Goal: Task Accomplishment & Management: Manage account settings

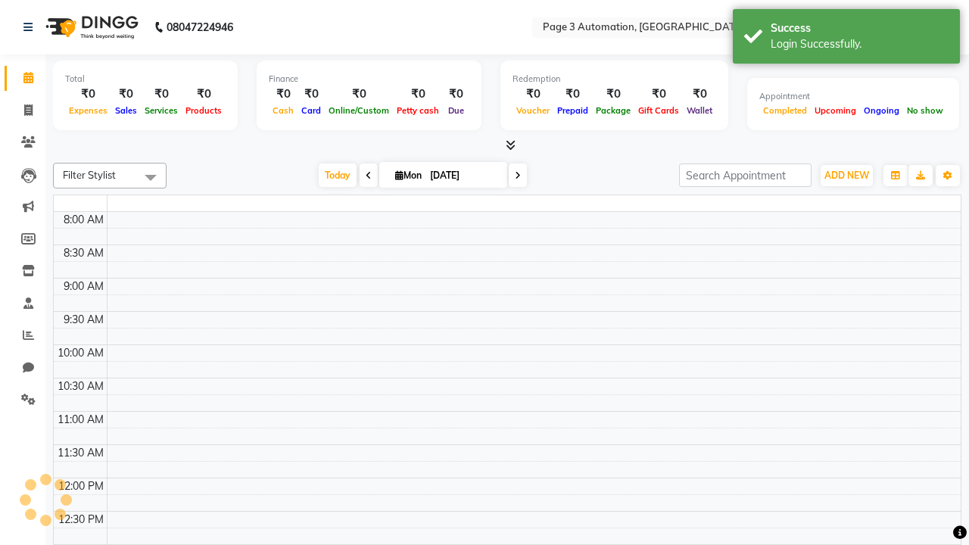
select select "en"
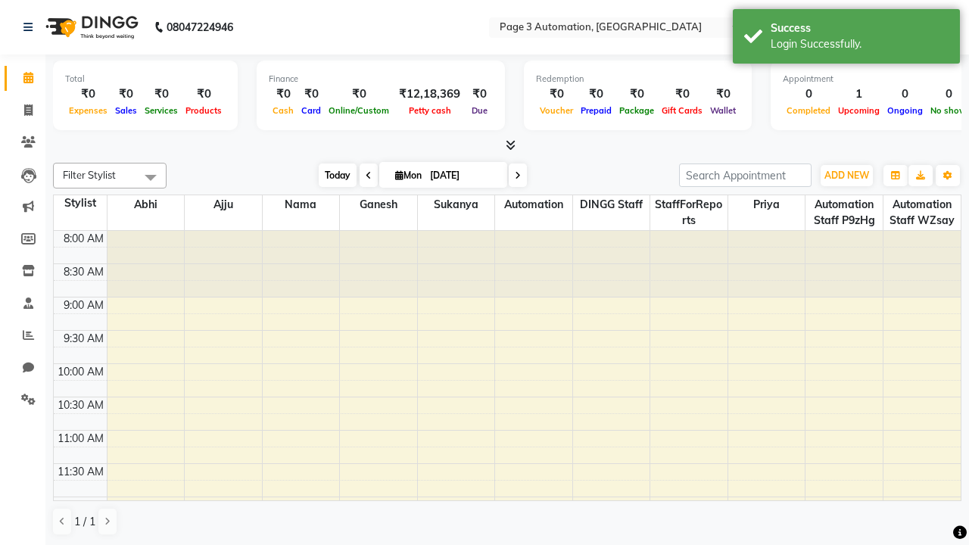
click at [330, 175] on span "Today" at bounding box center [338, 175] width 38 height 23
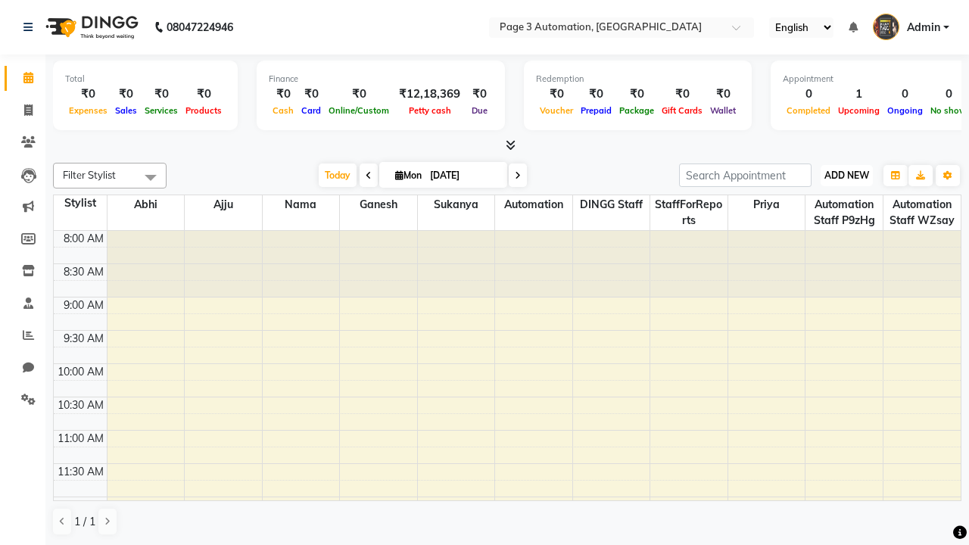
click at [846, 175] on span "ADD NEW" at bounding box center [846, 175] width 45 height 11
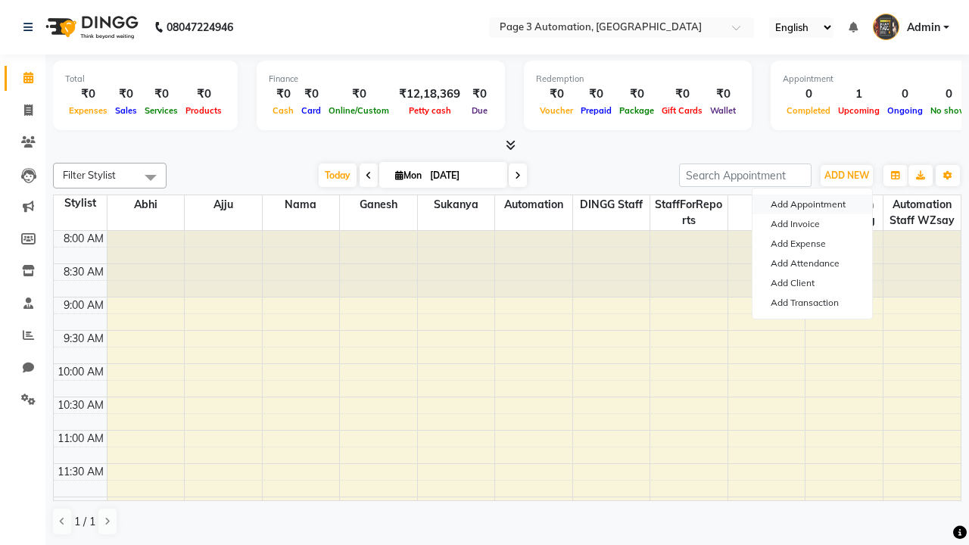
click at [812, 204] on button "Add Appointment" at bounding box center [813, 205] width 120 height 20
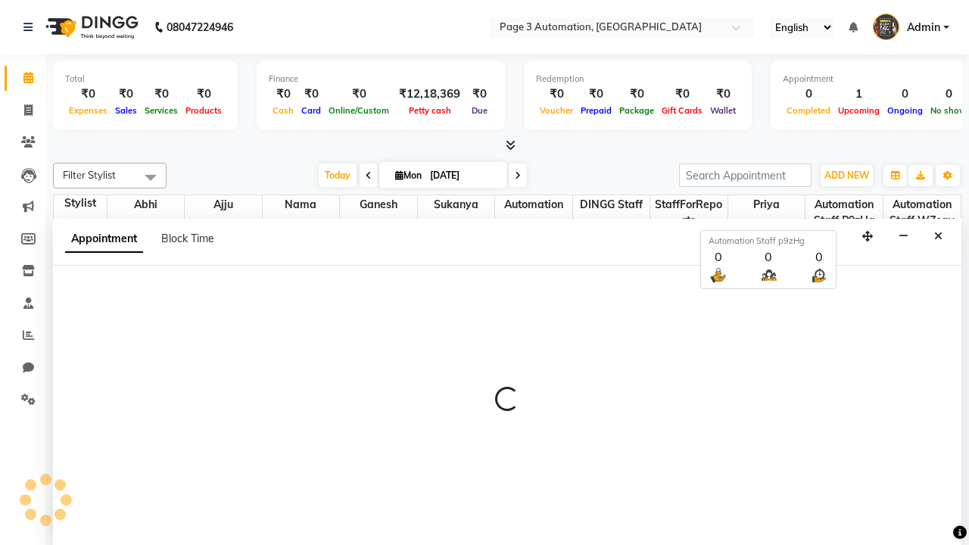
select select "tentative"
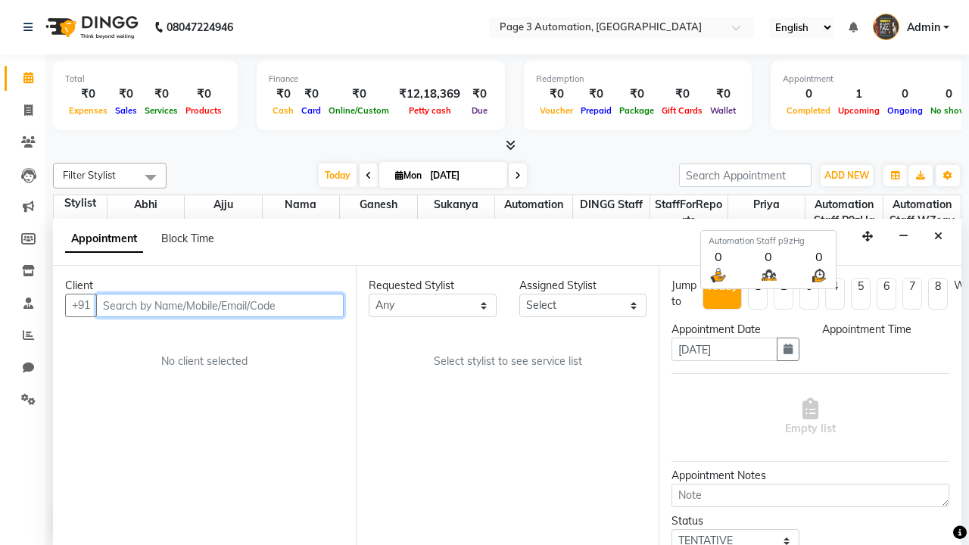
select select "540"
type input "7090909091"
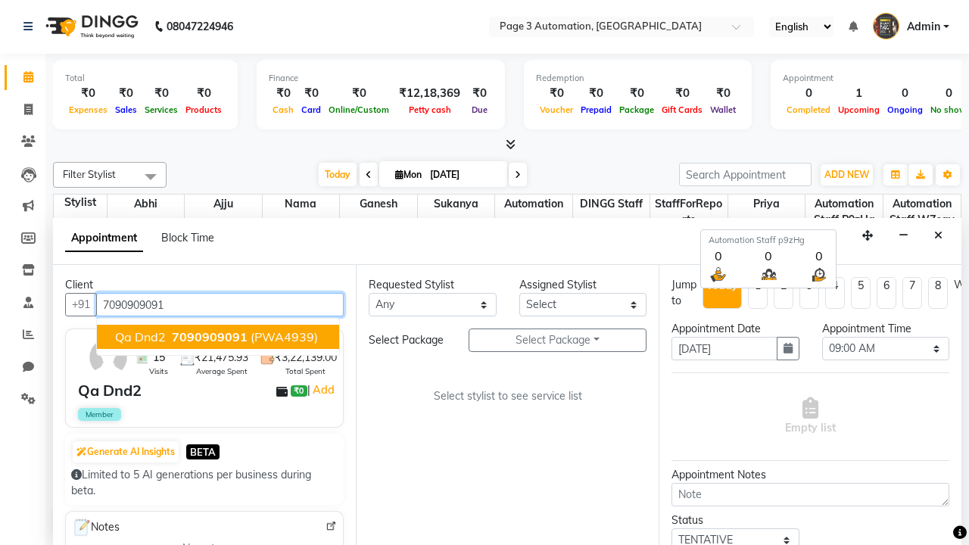
click at [218, 337] on span "7090909091" at bounding box center [210, 336] width 76 height 15
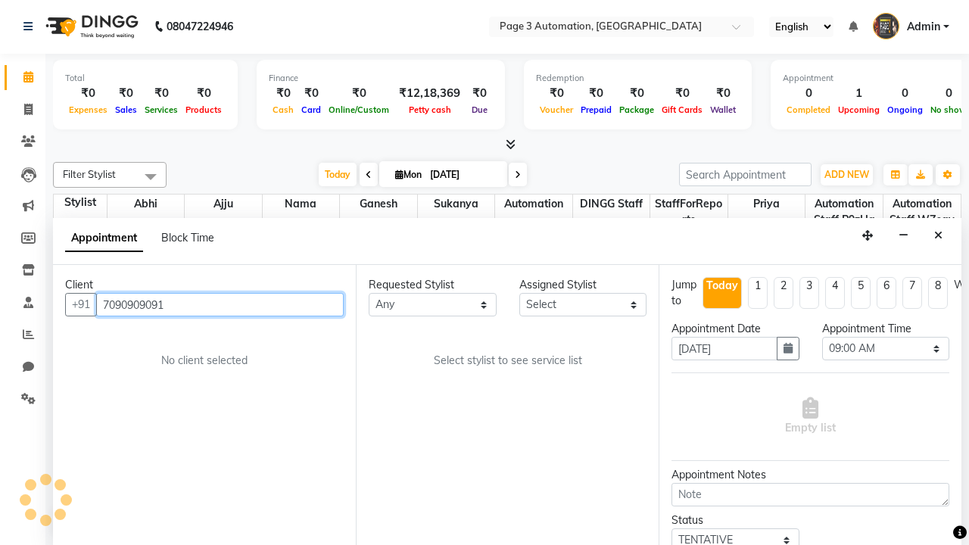
select select "712"
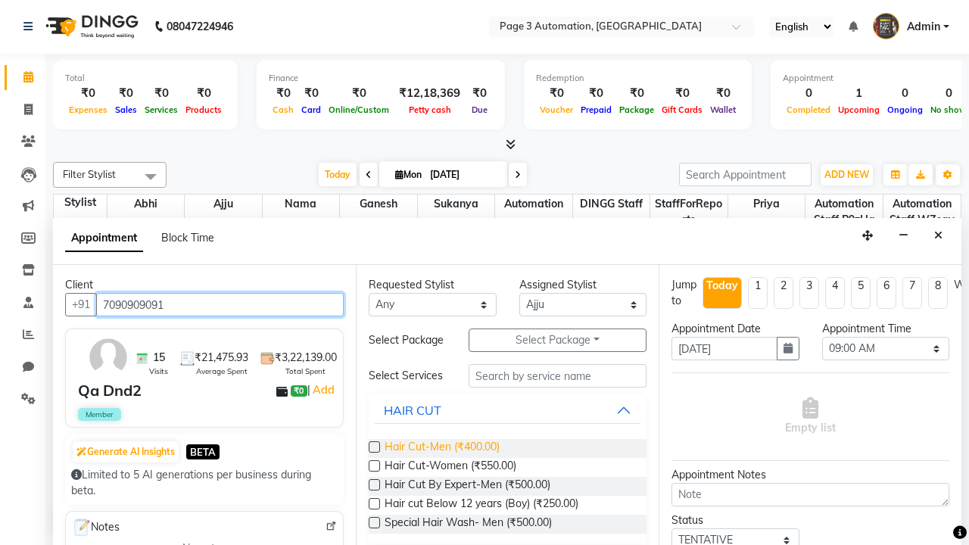
type input "7090909091"
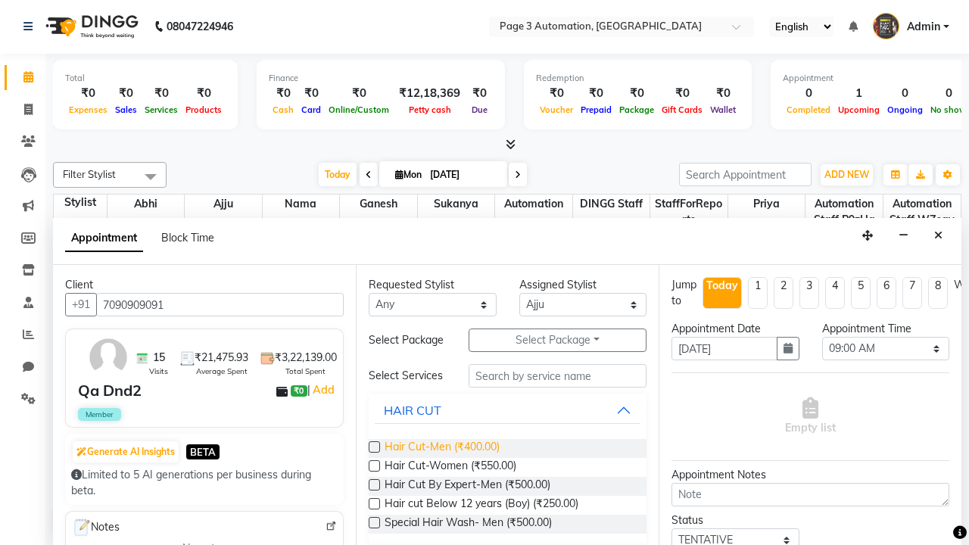
click at [441, 448] on span "Hair Cut-Men (₹400.00)" at bounding box center [442, 448] width 115 height 19
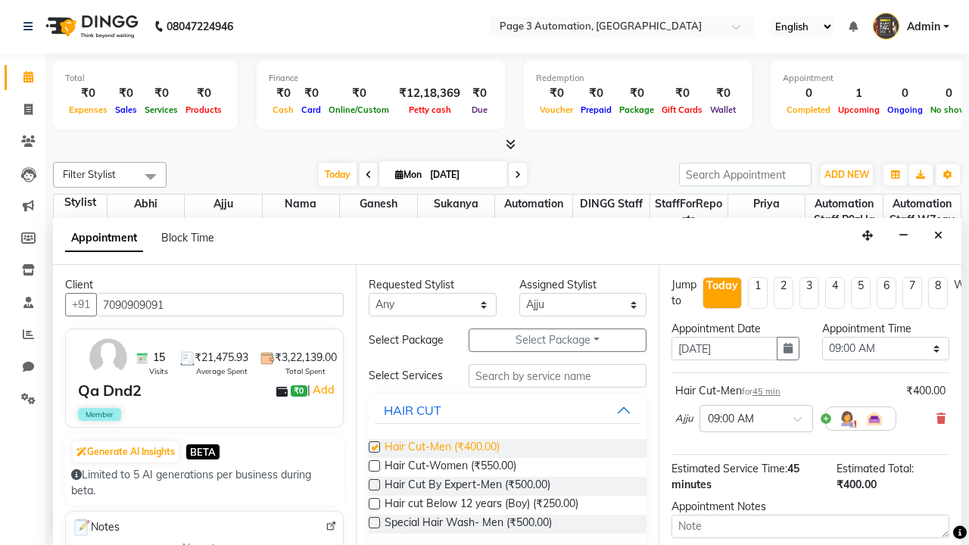
checkbox input "false"
click at [450, 467] on span "Hair Cut-Women (₹550.00)" at bounding box center [451, 467] width 132 height 19
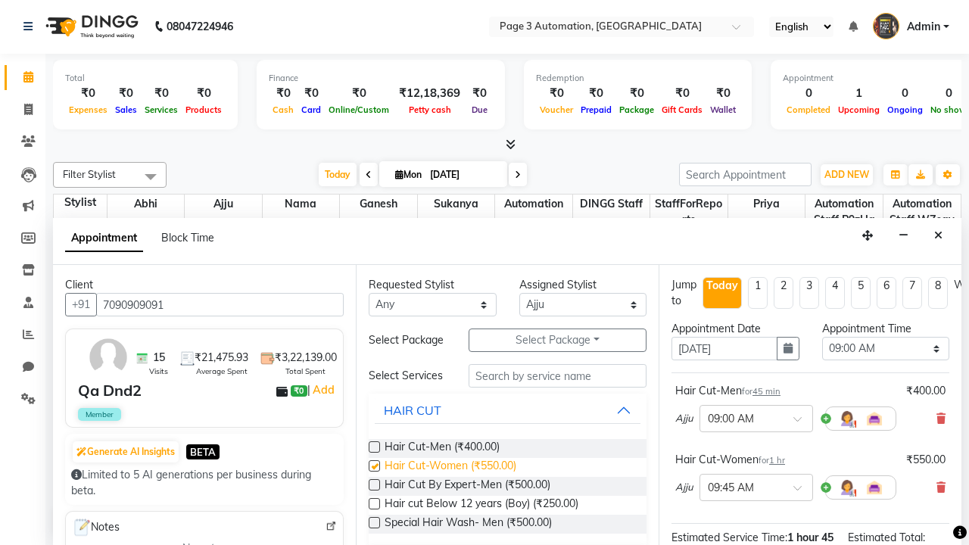
checkbox input "false"
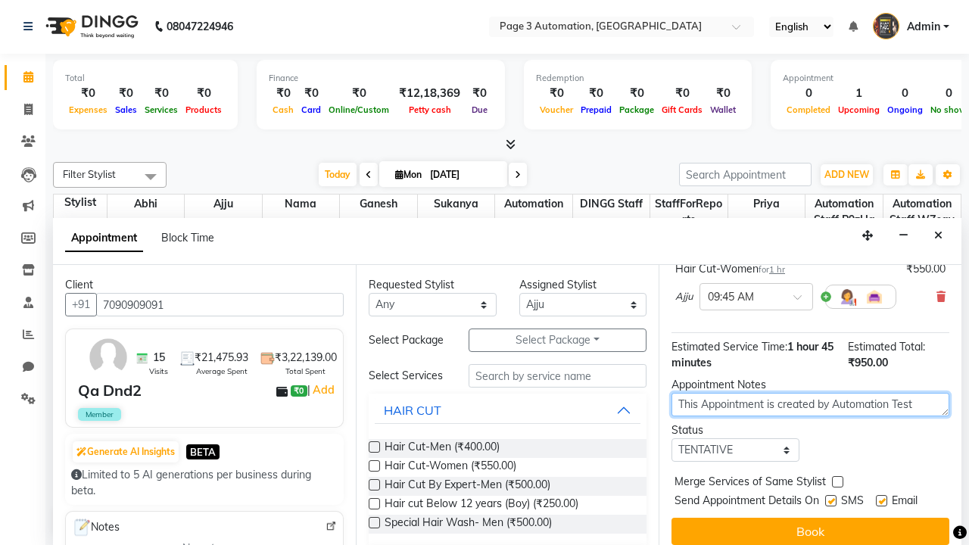
type textarea "This Appointment is created by Automation Test"
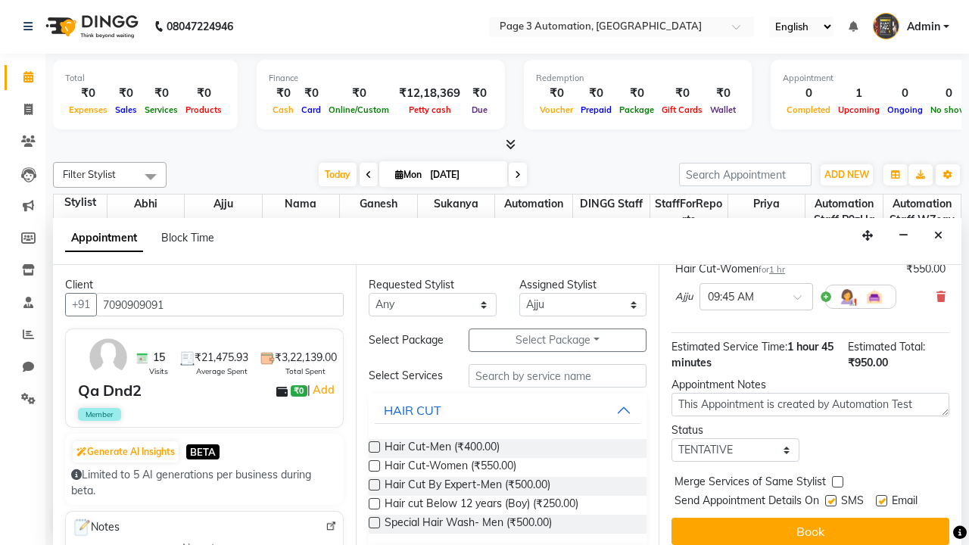
click at [837, 481] on label at bounding box center [837, 481] width 11 height 11
click at [837, 481] on input "checkbox" at bounding box center [837, 483] width 10 height 10
checkbox input "true"
click at [831, 500] on label at bounding box center [830, 500] width 11 height 11
click at [831, 500] on input "checkbox" at bounding box center [830, 502] width 10 height 10
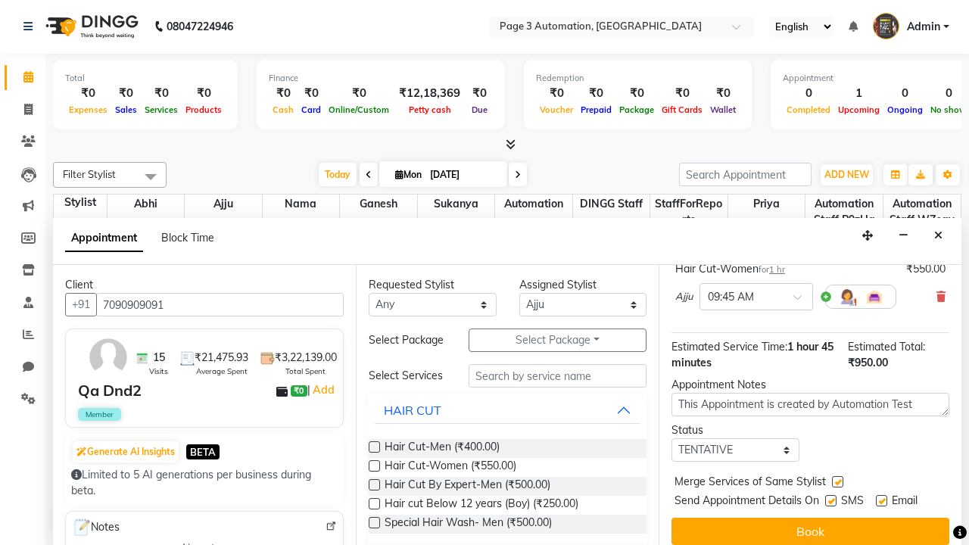
checkbox input "false"
click at [881, 500] on label at bounding box center [881, 500] width 11 height 11
click at [881, 500] on input "checkbox" at bounding box center [881, 502] width 10 height 10
checkbox input "false"
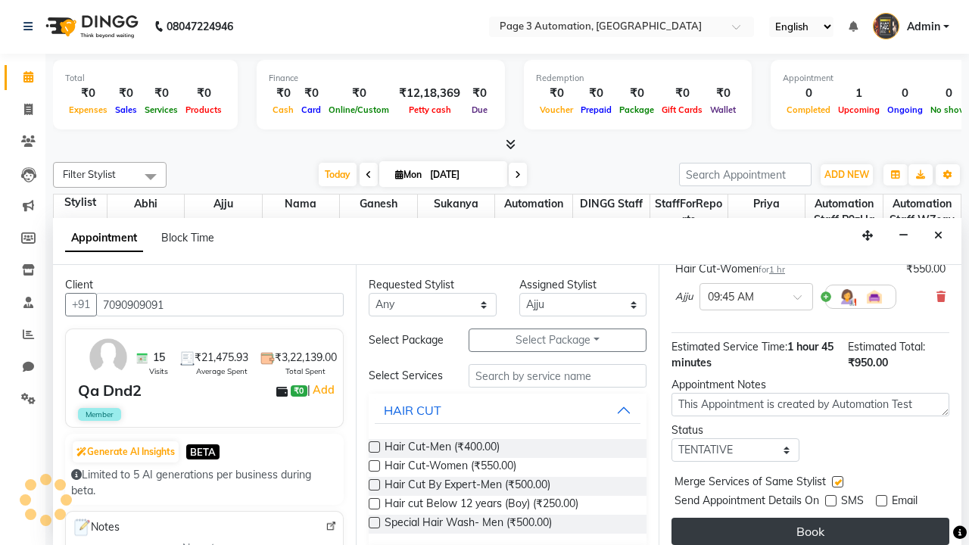
click at [810, 531] on button "Book" at bounding box center [811, 531] width 278 height 27
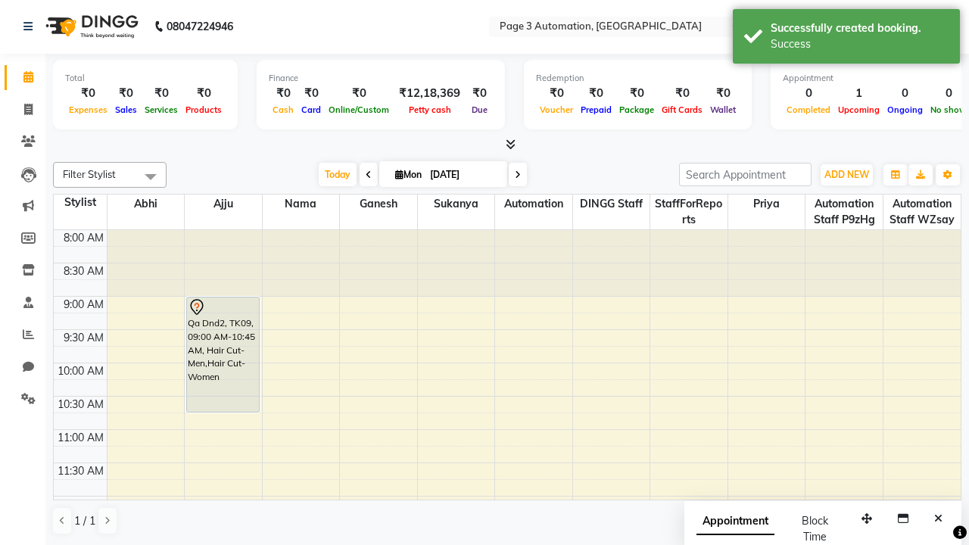
scroll to position [0, 0]
click at [846, 39] on div "Success" at bounding box center [860, 44] width 178 height 16
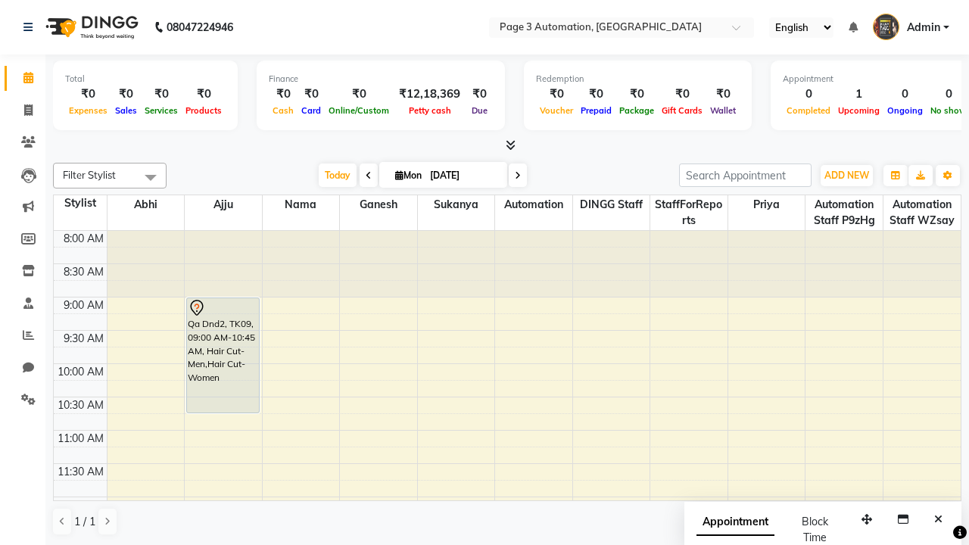
click at [151, 177] on span at bounding box center [151, 177] width 30 height 29
click at [0, 0] on div "Select All" at bounding box center [0, 0] width 0 height 0
checkbox input "true"
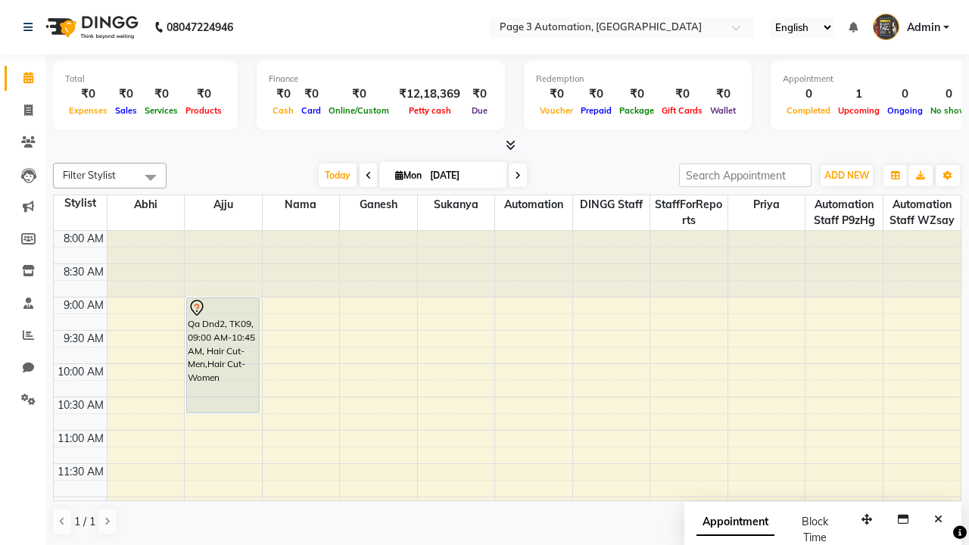
checkbox input "true"
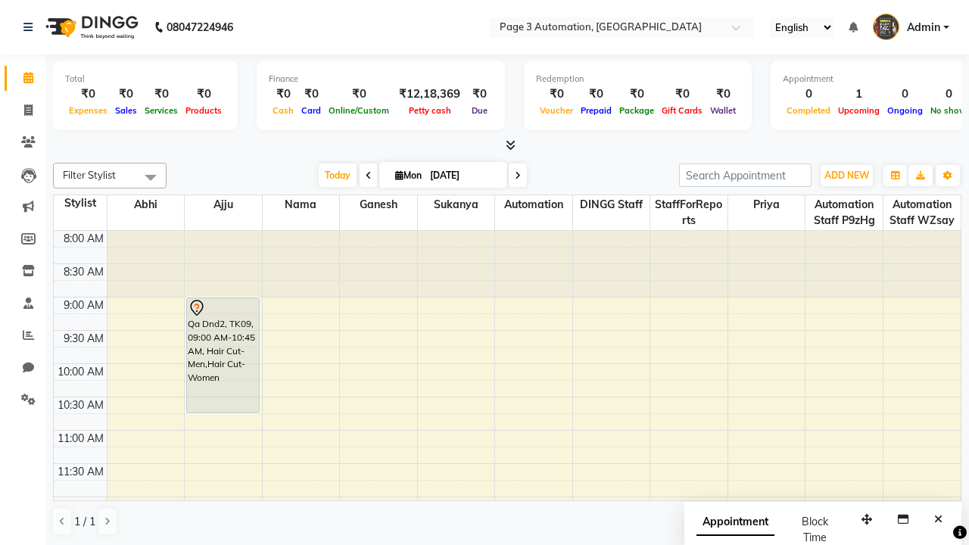
checkbox input "true"
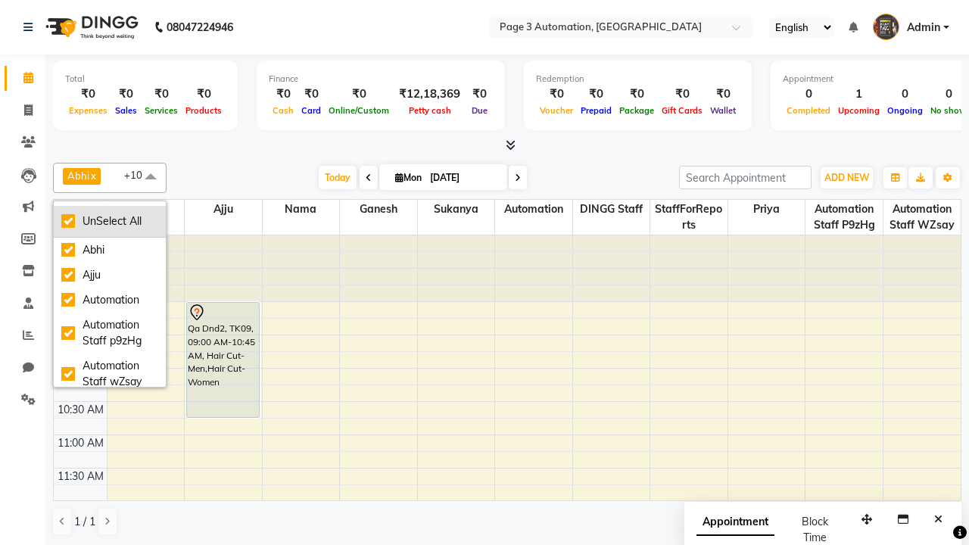
click at [110, 221] on div "UnSelect All" at bounding box center [109, 221] width 97 height 16
checkbox input "false"
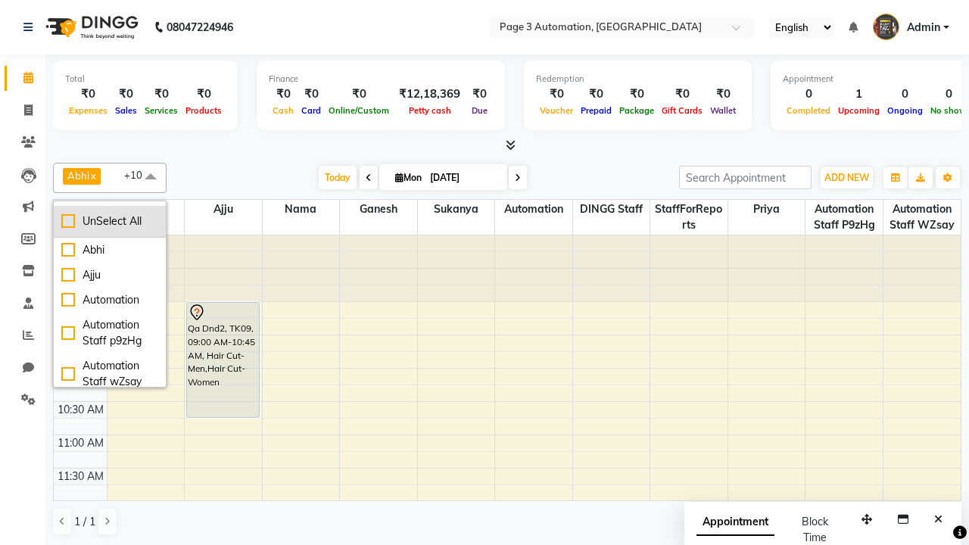
checkbox input "false"
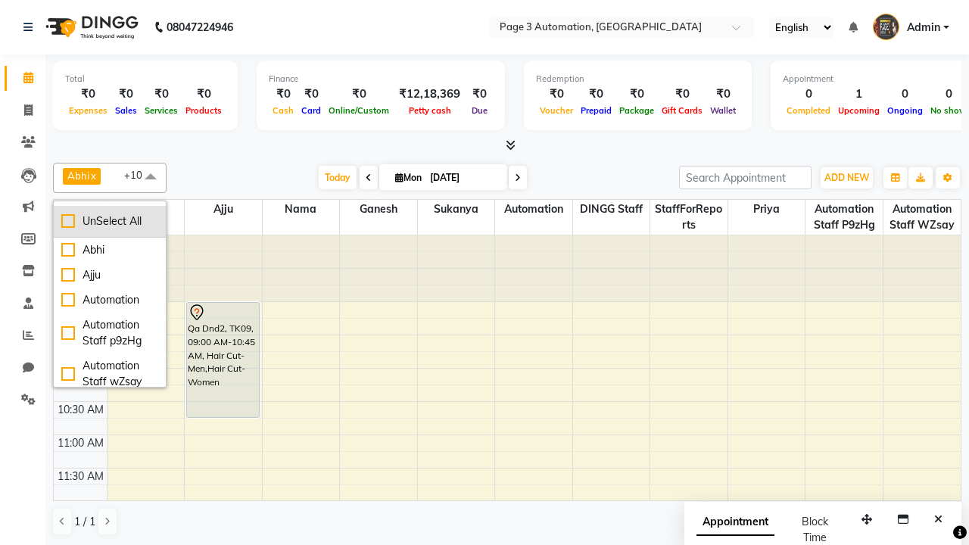
checkbox input "false"
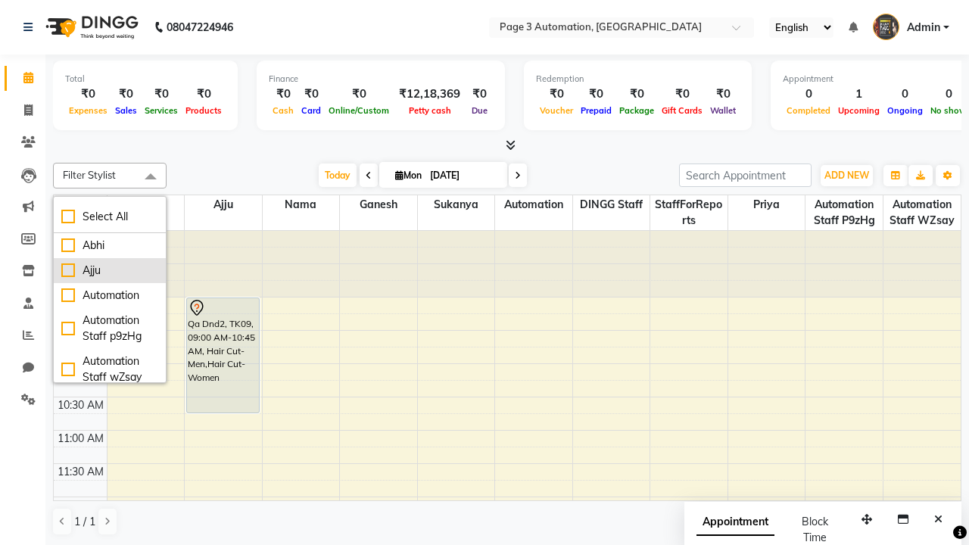
click at [110, 270] on div "Ajju" at bounding box center [109, 271] width 97 height 16
checkbox input "true"
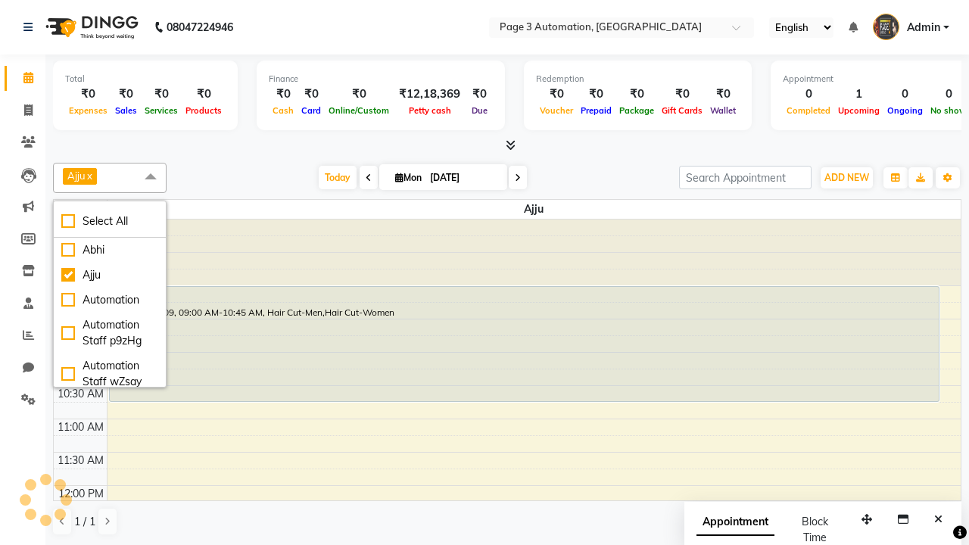
click at [151, 177] on span at bounding box center [151, 177] width 30 height 29
click at [524, 344] on div "Qa Dnd2, TK09, 09:00 AM-10:45 AM, Hair Cut-Men,Hair Cut-Women" at bounding box center [524, 344] width 829 height 114
select select "7"
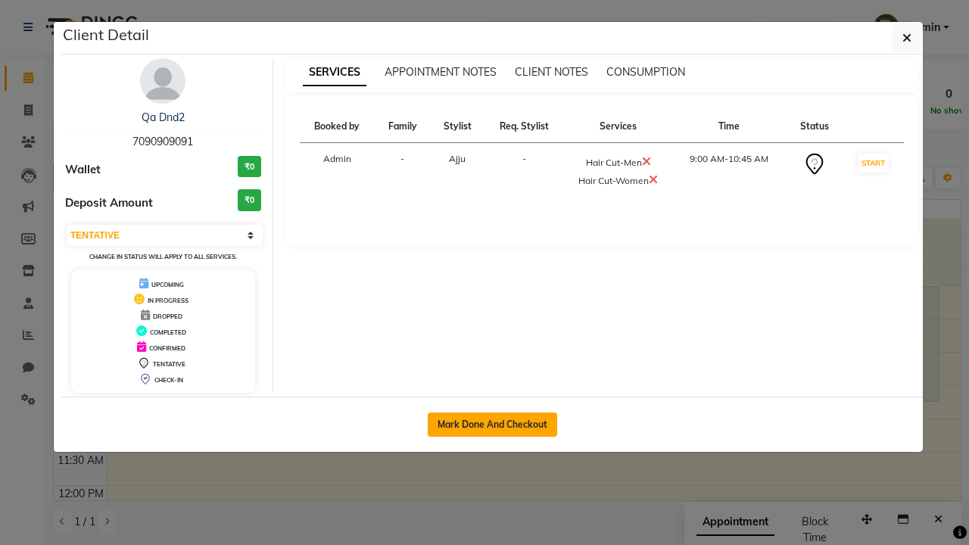
click at [492, 424] on button "Mark Done And Checkout" at bounding box center [492, 425] width 129 height 24
select select "2774"
select select "service"
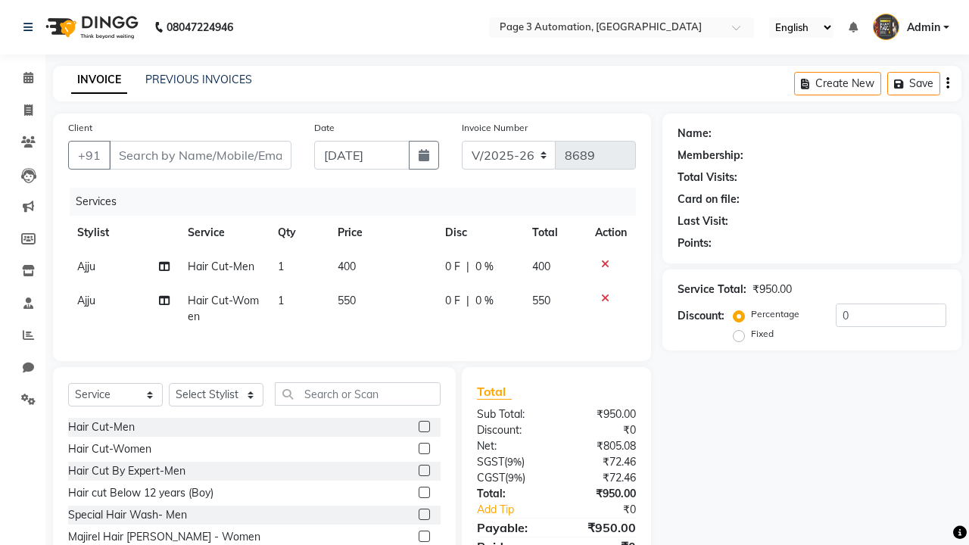
type input "7090909091"
select select "712"
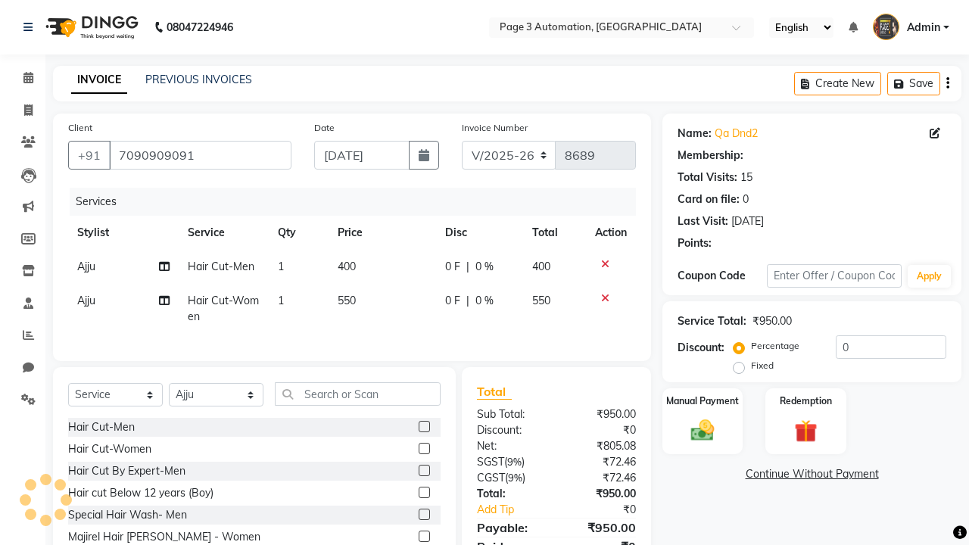
select select "1: Object"
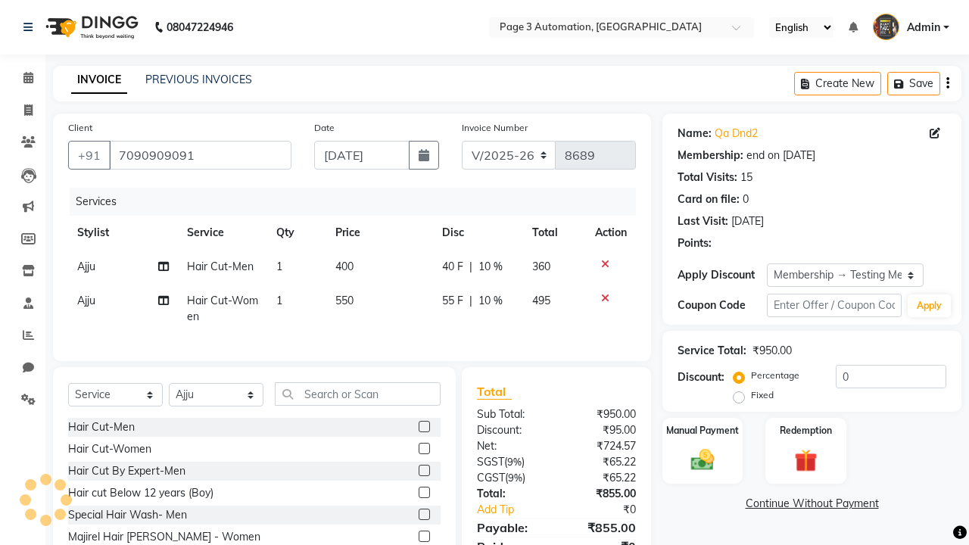
type input "10"
click at [605, 298] on icon at bounding box center [605, 298] width 8 height 11
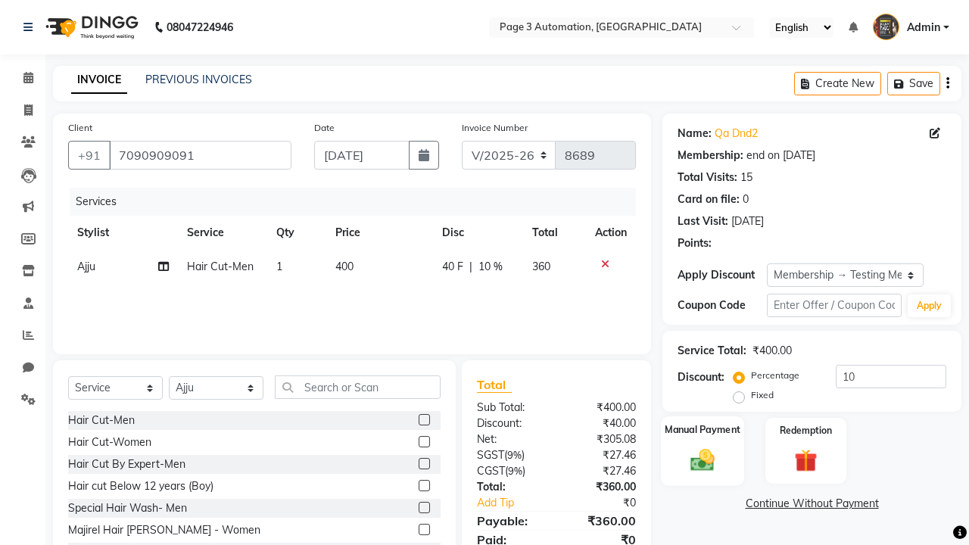
click at [703, 430] on label "Manual Payment" at bounding box center [703, 429] width 76 height 14
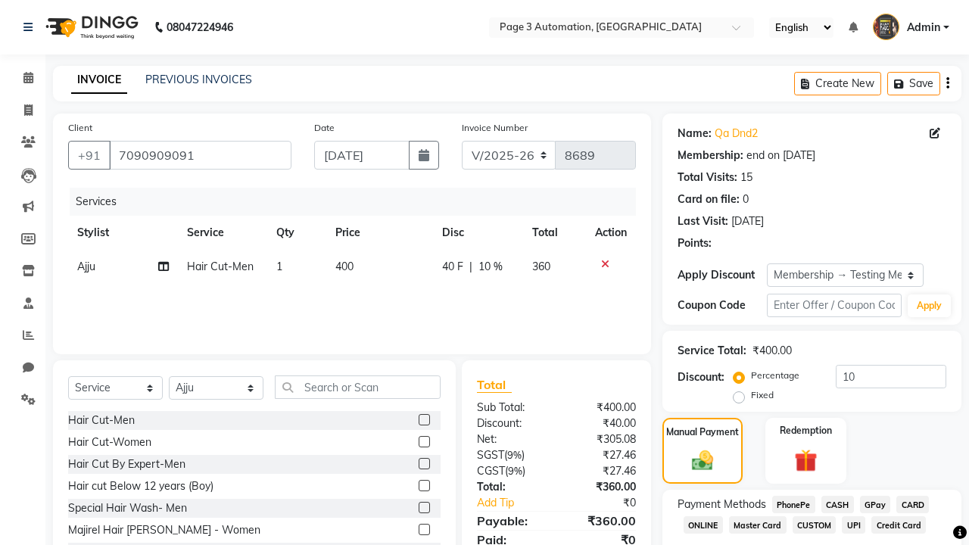
click at [837, 504] on span "CASH" at bounding box center [837, 504] width 33 height 17
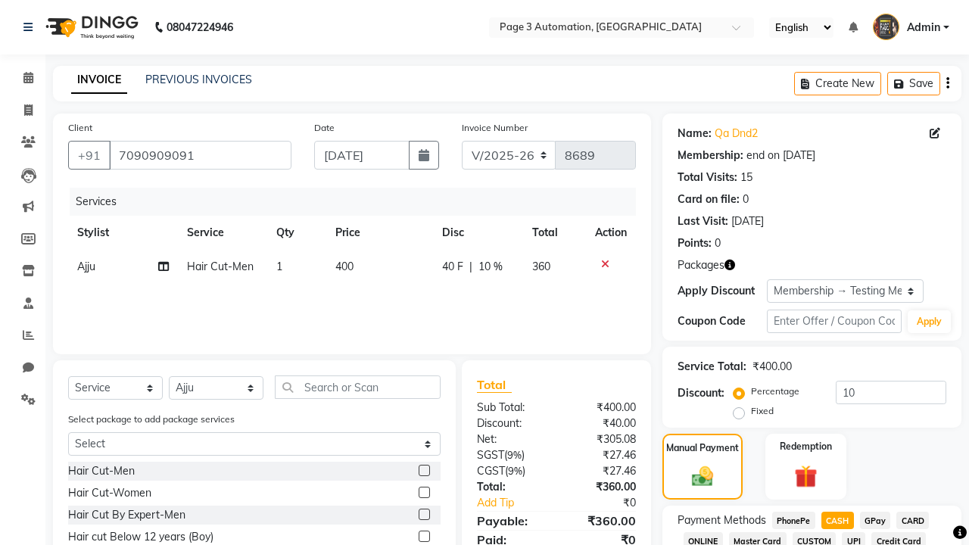
scroll to position [148, 0]
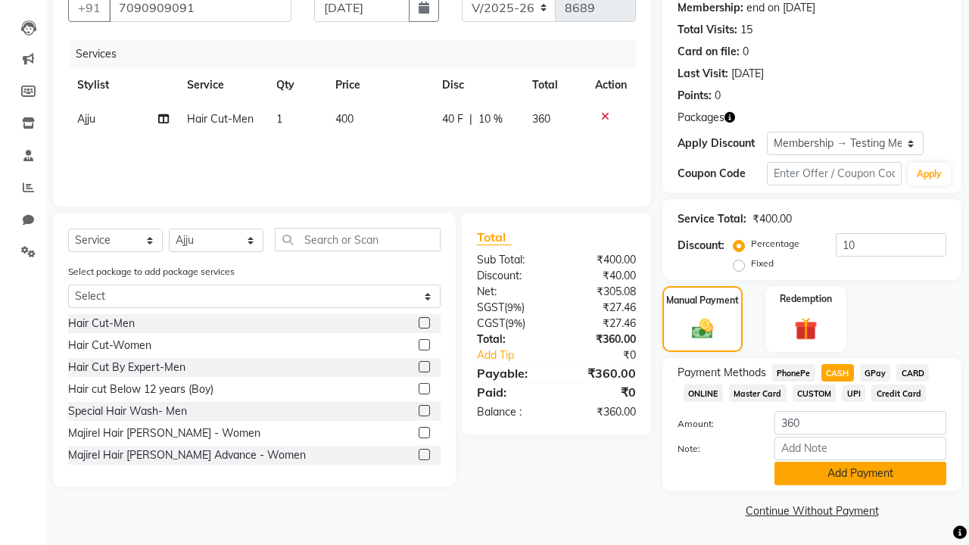
click at [860, 473] on button "Add Payment" at bounding box center [860, 473] width 172 height 23
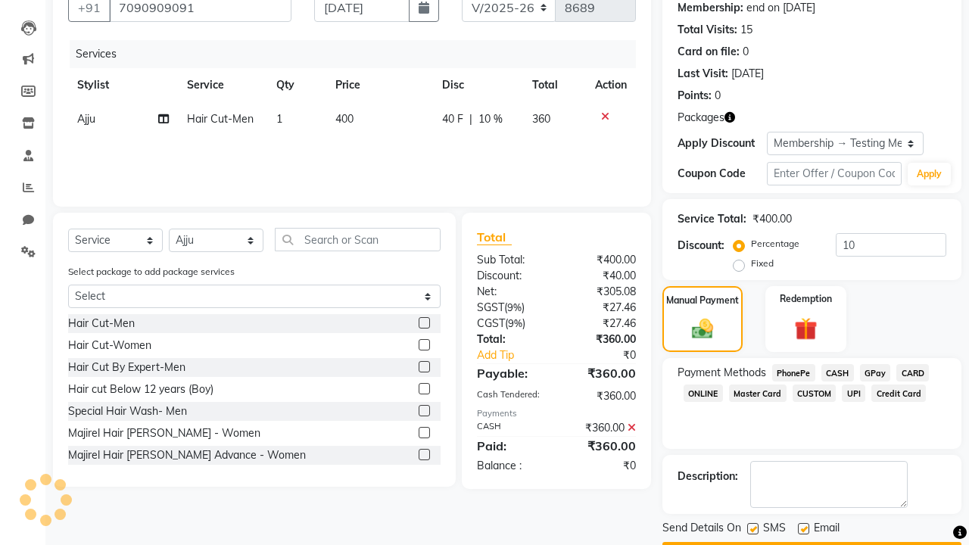
click at [753, 528] on label at bounding box center [752, 528] width 11 height 11
click at [753, 528] on input "checkbox" at bounding box center [752, 530] width 10 height 10
checkbox input "false"
click at [803, 528] on label at bounding box center [803, 528] width 11 height 11
click at [803, 528] on input "checkbox" at bounding box center [803, 530] width 10 height 10
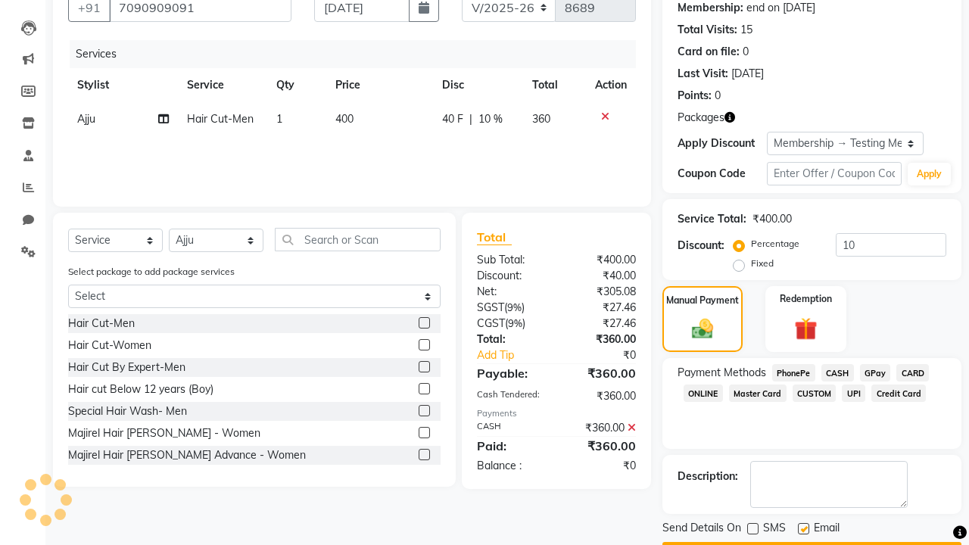
checkbox input "false"
click at [812, 542] on button "Checkout" at bounding box center [811, 553] width 299 height 23
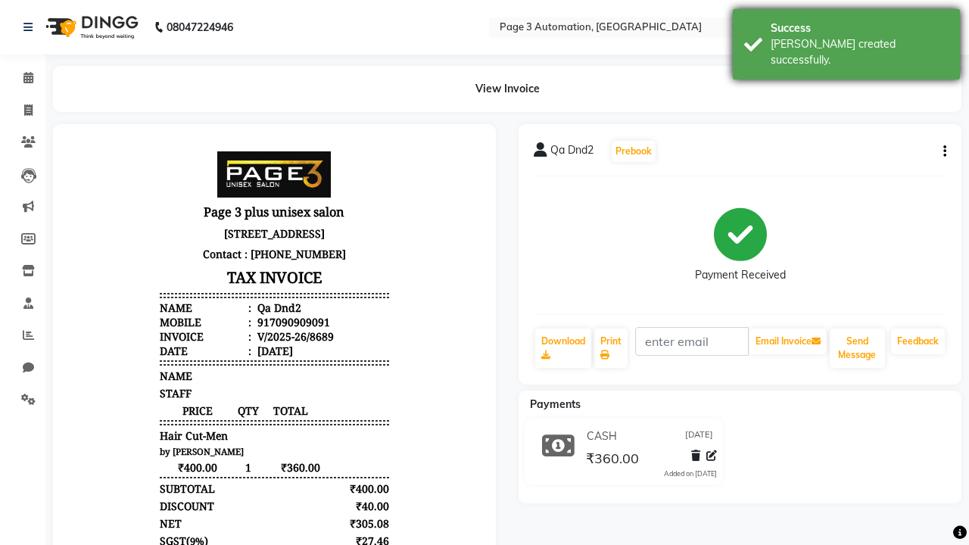
click at [846, 39] on div "[PERSON_NAME] created successfully." at bounding box center [860, 52] width 178 height 32
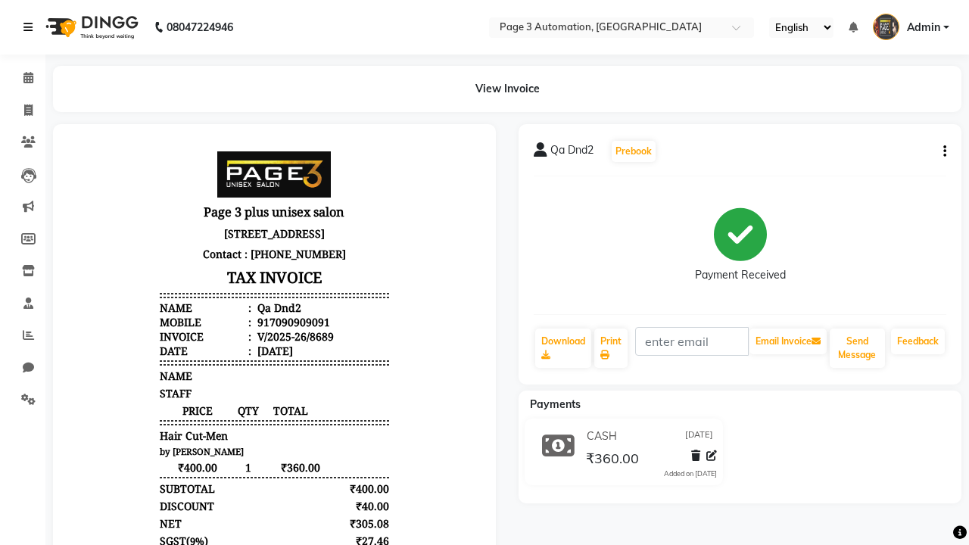
click at [31, 27] on icon at bounding box center [27, 27] width 9 height 11
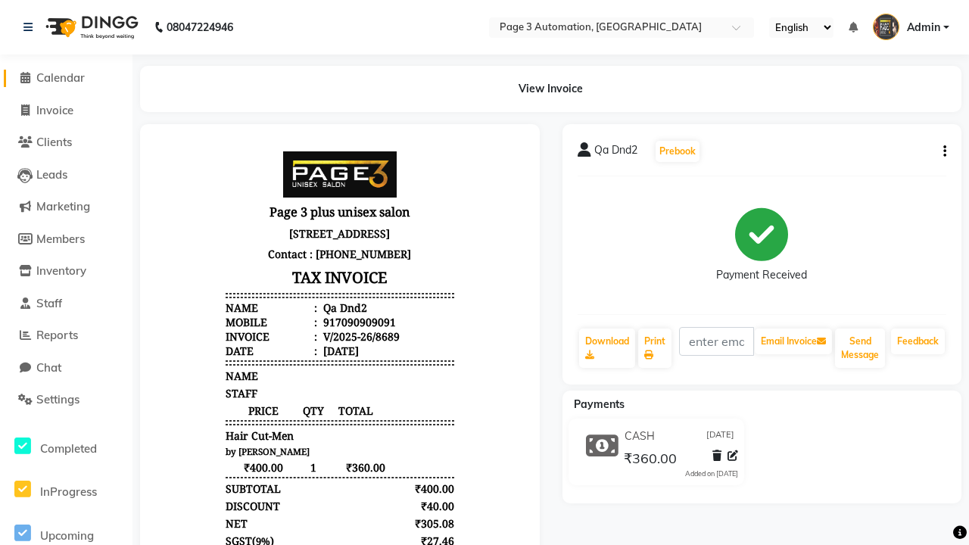
click at [66, 78] on span "Calendar" at bounding box center [60, 77] width 48 height 14
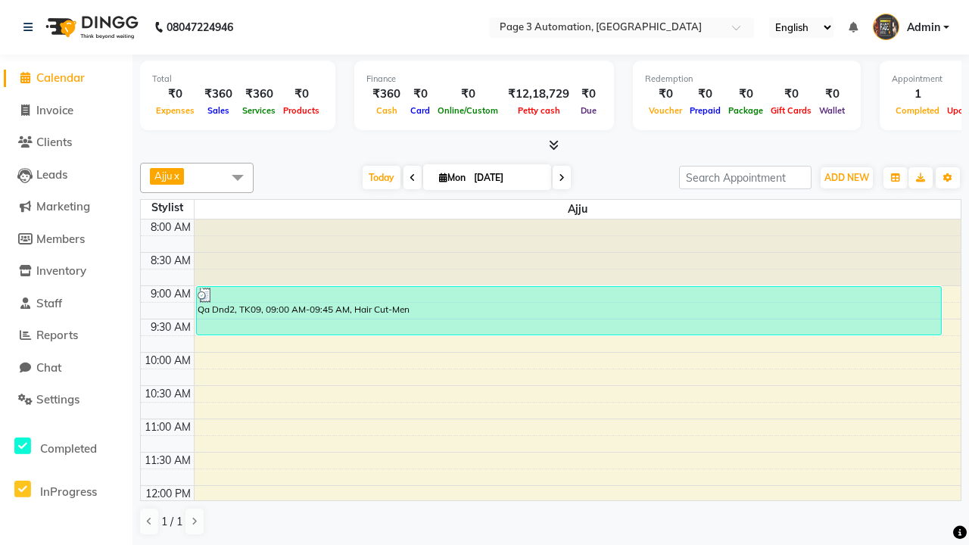
click at [569, 310] on div "Qa Dnd2, TK09, 09:00 AM-09:45 AM, Hair Cut-Men" at bounding box center [569, 311] width 744 height 48
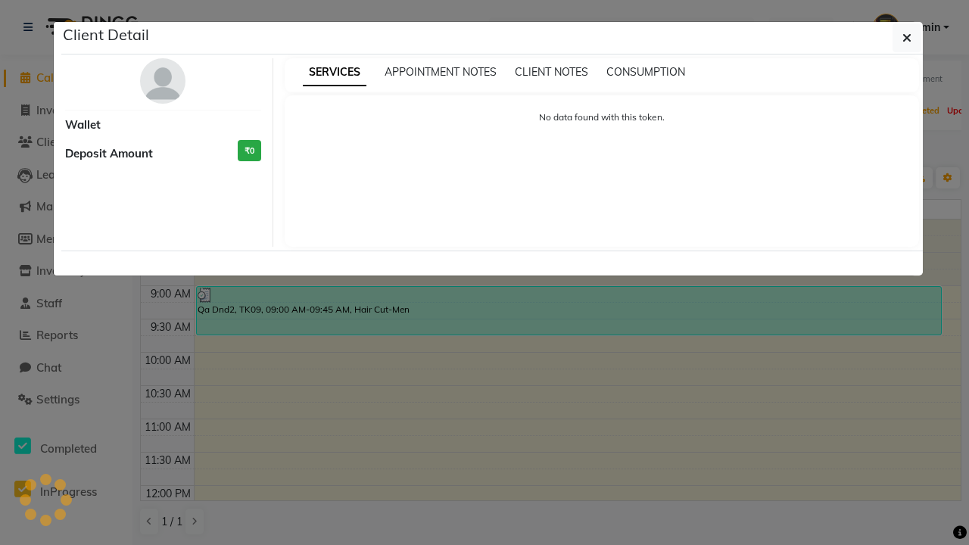
select select "3"
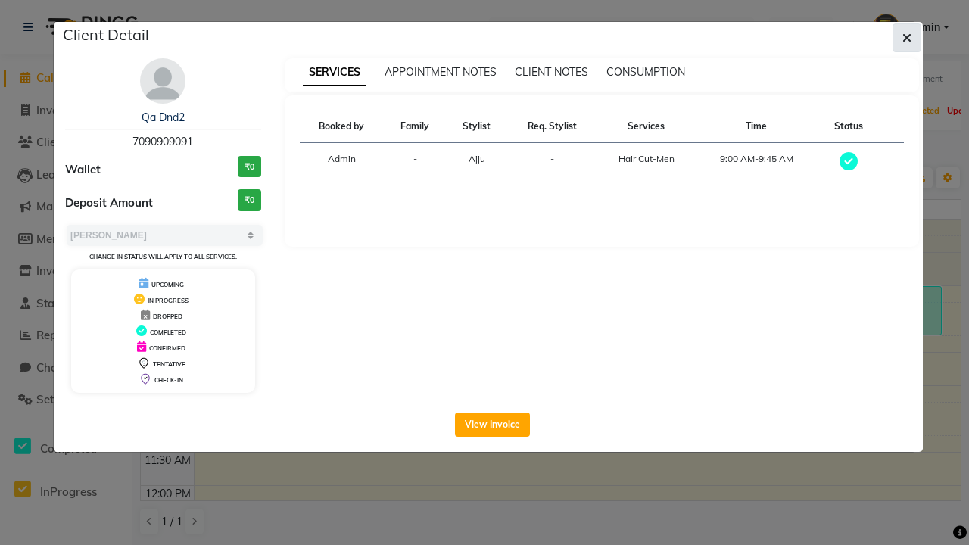
click at [907, 38] on icon "button" at bounding box center [906, 38] width 9 height 12
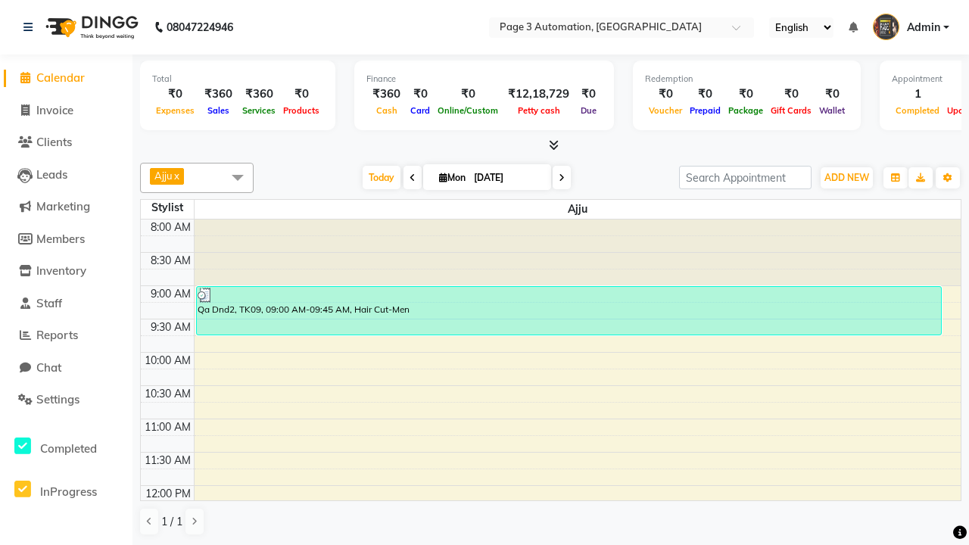
click at [238, 177] on span at bounding box center [238, 177] width 30 height 29
